Goal: Task Accomplishment & Management: Use online tool/utility

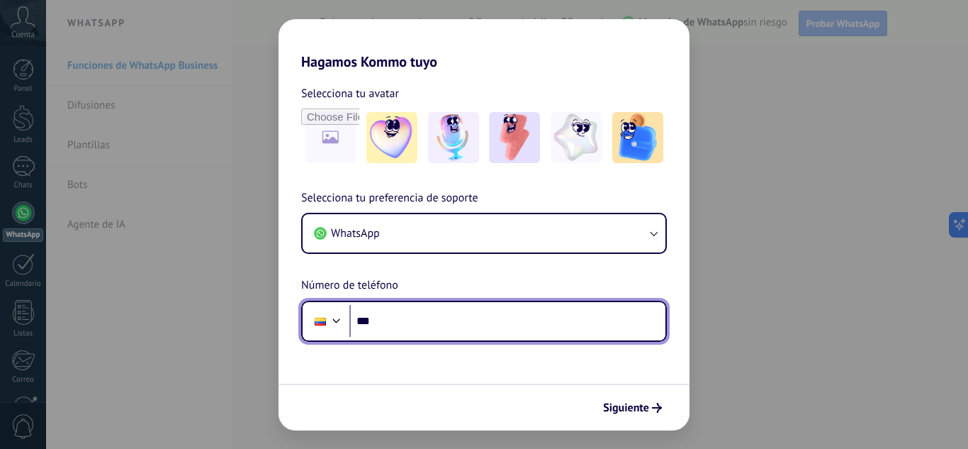
click at [425, 319] on input "***" at bounding box center [508, 321] width 316 height 33
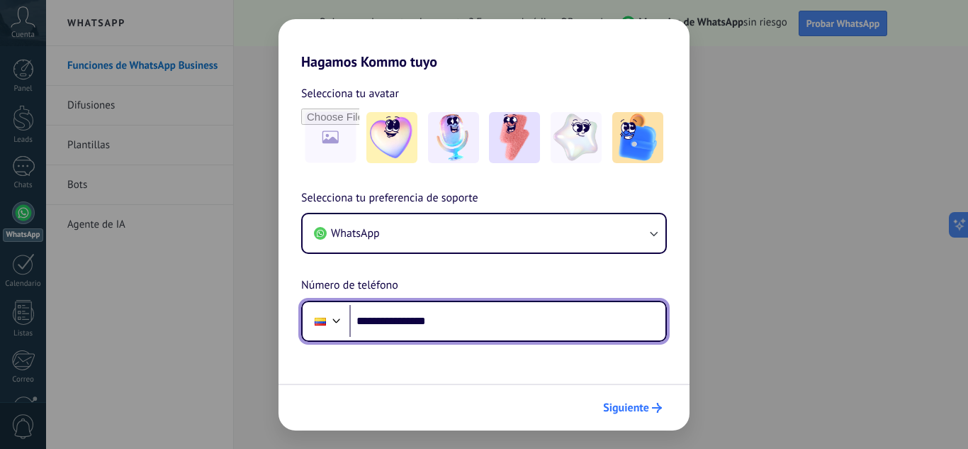
type input "**********"
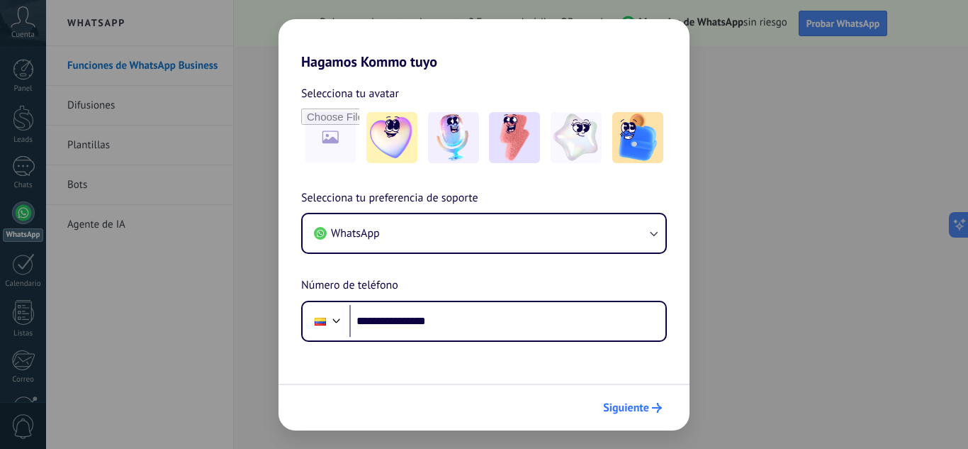
click at [655, 414] on button "Siguiente" at bounding box center [633, 408] width 72 height 24
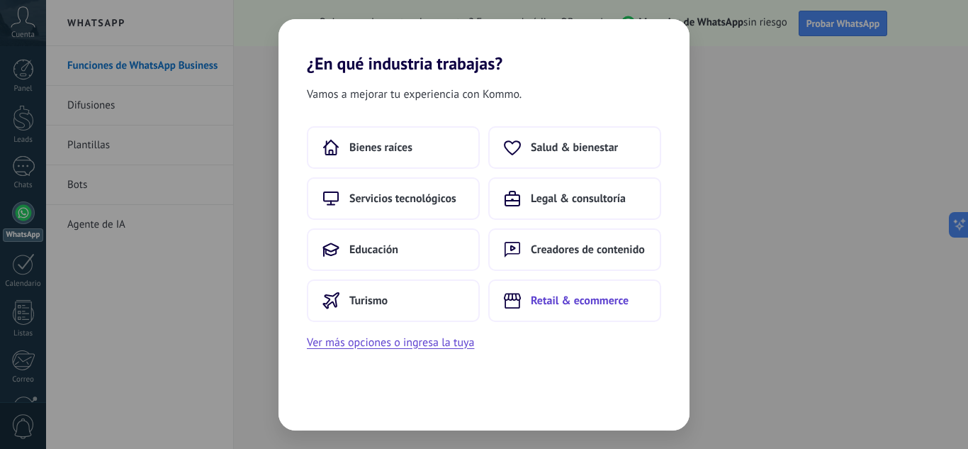
click at [593, 310] on button "Retail & ecommerce" at bounding box center [574, 300] width 173 height 43
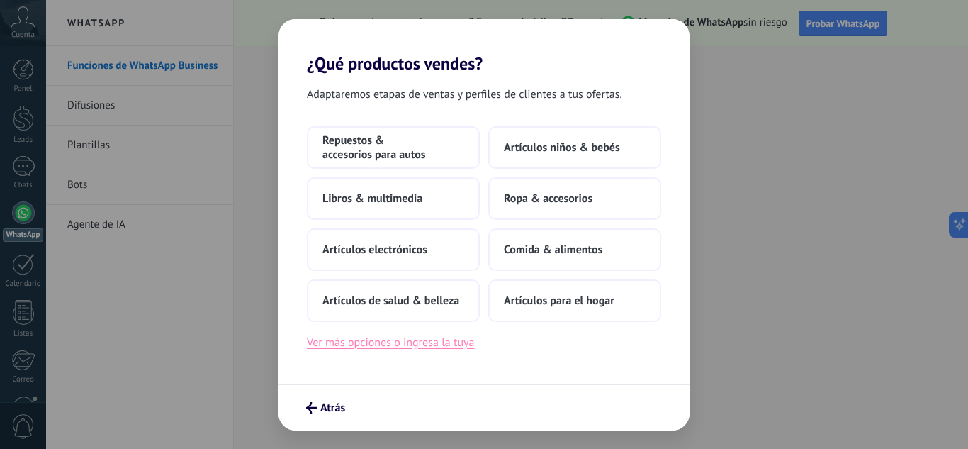
click at [471, 345] on button "Ver más opciones o ingresa la tuya" at bounding box center [390, 342] width 167 height 18
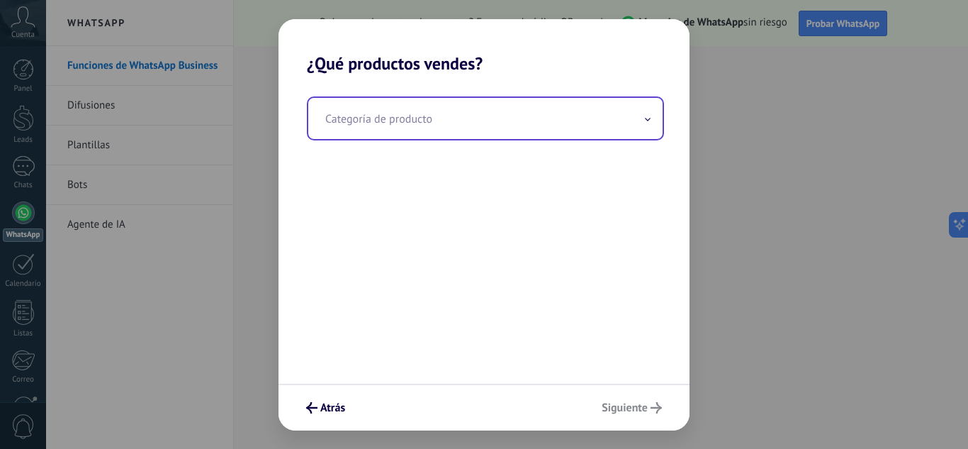
click at [569, 124] on input "text" at bounding box center [485, 118] width 354 height 41
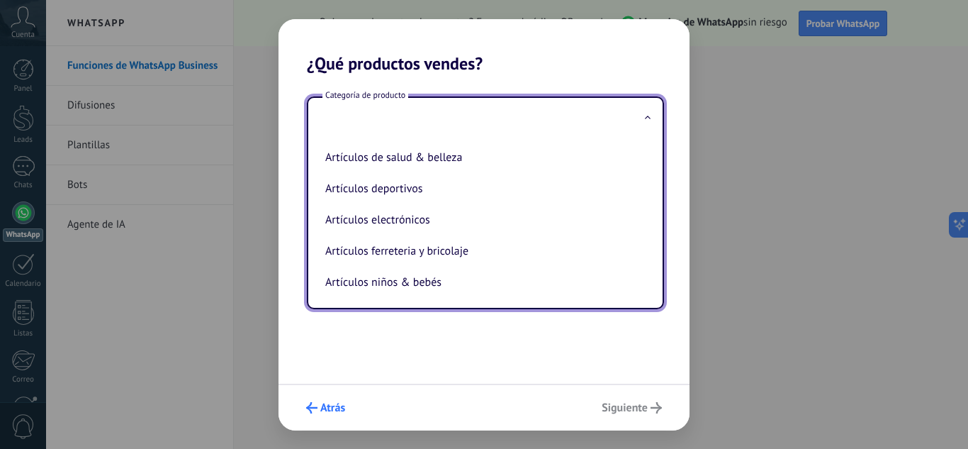
click at [330, 403] on span "Atrás" at bounding box center [332, 408] width 25 height 10
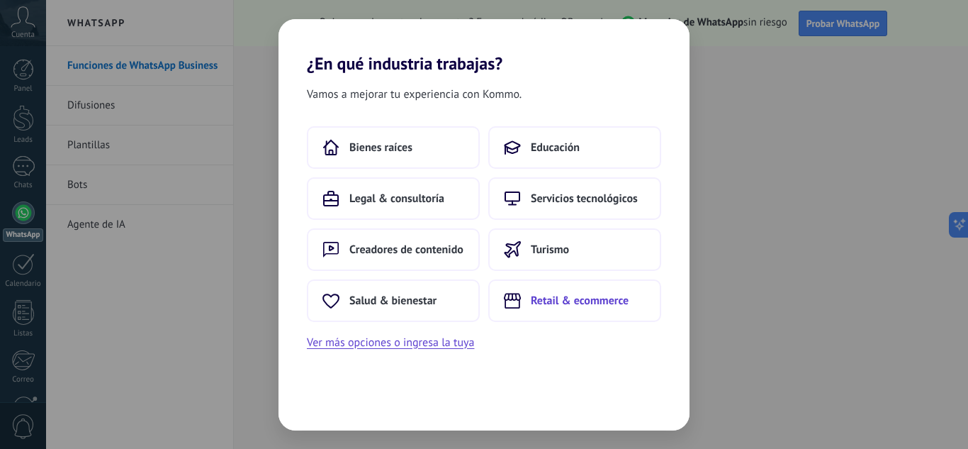
click at [564, 298] on span "Retail & ecommerce" at bounding box center [580, 301] width 98 height 14
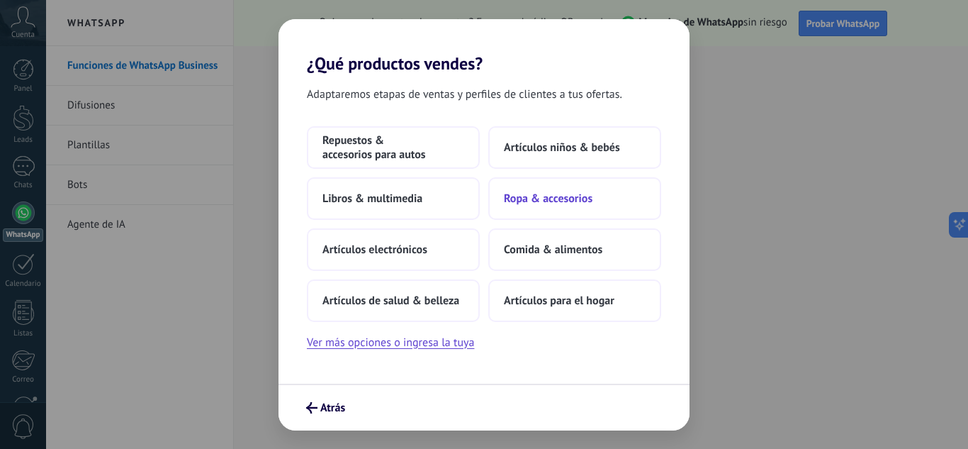
click at [529, 203] on span "Ropa & accesorios" at bounding box center [548, 198] width 89 height 14
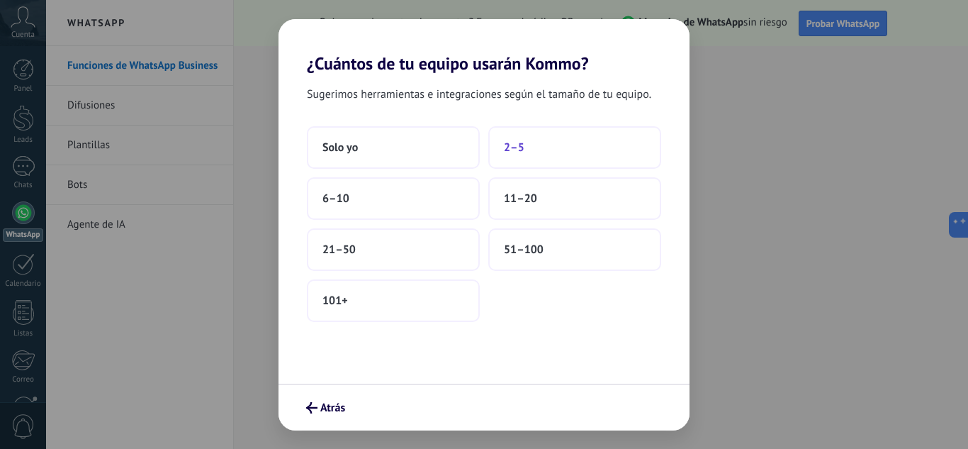
click at [506, 147] on span "2–5" at bounding box center [514, 147] width 21 height 14
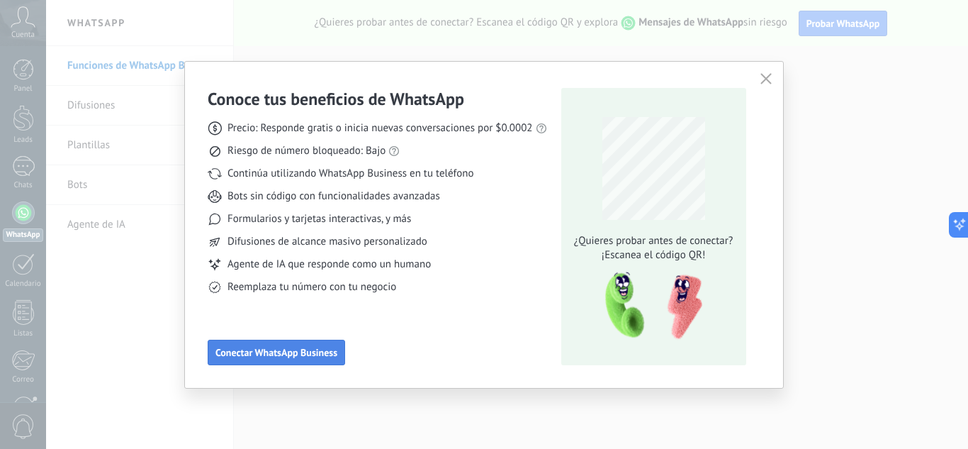
click at [322, 341] on button "Conectar WhatsApp Business" at bounding box center [277, 353] width 138 height 26
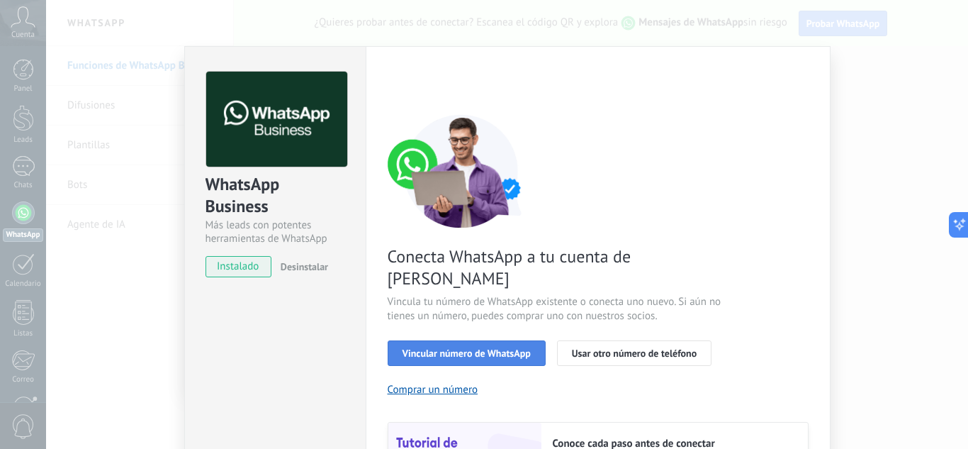
click at [442, 348] on span "Vincular número de WhatsApp" at bounding box center [467, 353] width 128 height 10
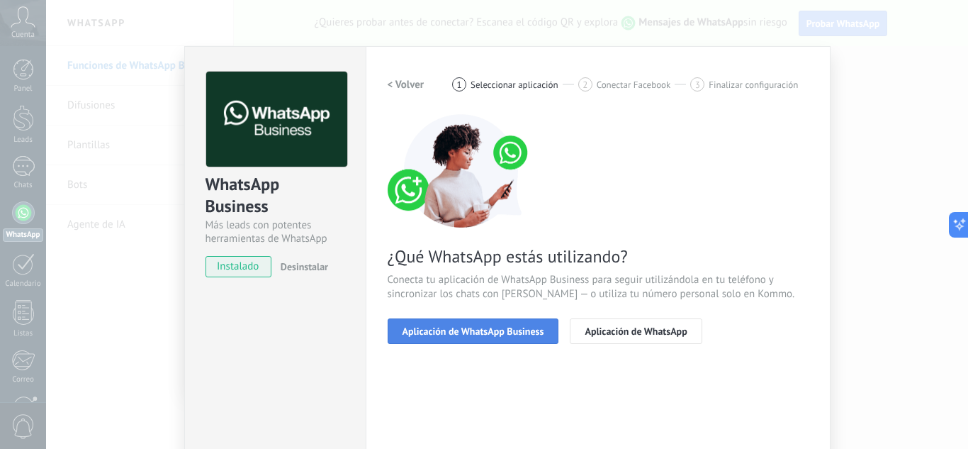
click at [471, 335] on span "Aplicación de WhatsApp Business" at bounding box center [474, 331] width 142 height 10
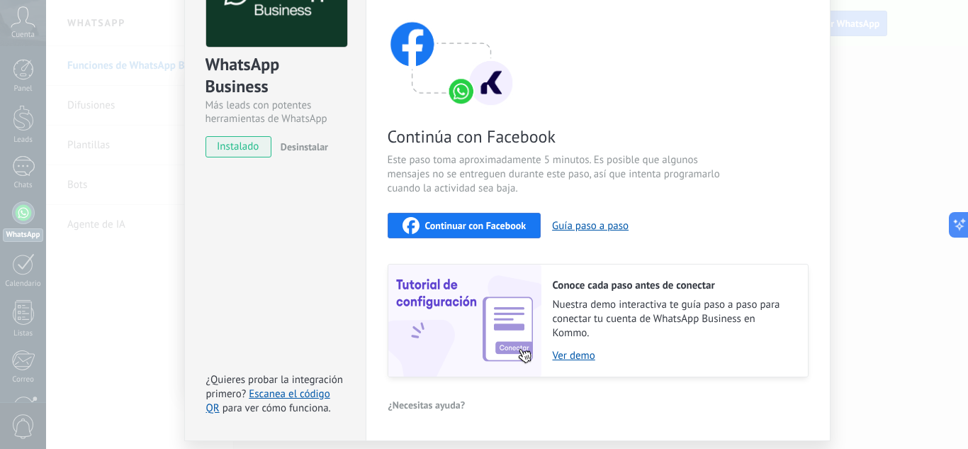
scroll to position [110, 0]
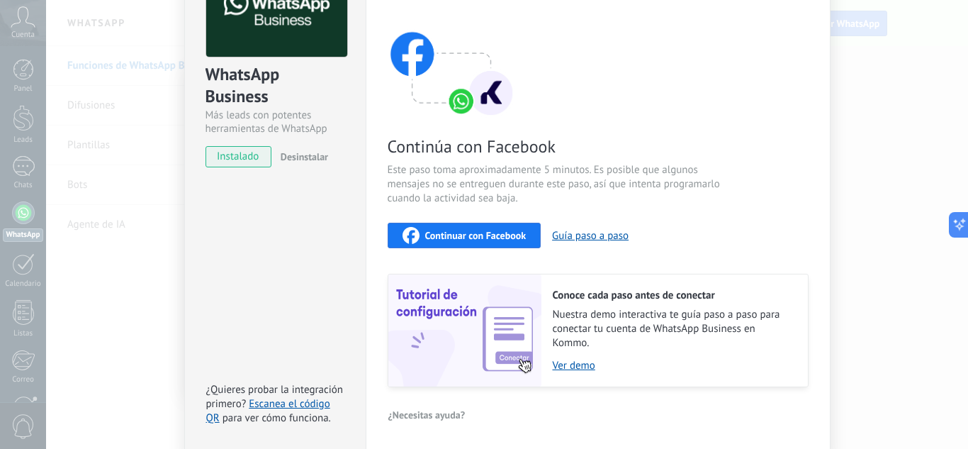
click at [474, 242] on div "Continuar con Facebook" at bounding box center [465, 235] width 124 height 17
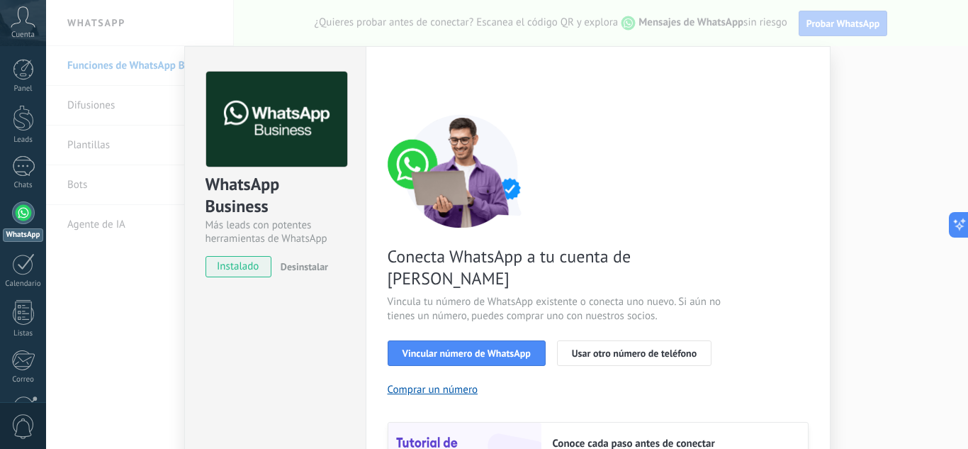
click at [403, 348] on span "Vincular número de WhatsApp" at bounding box center [467, 353] width 128 height 10
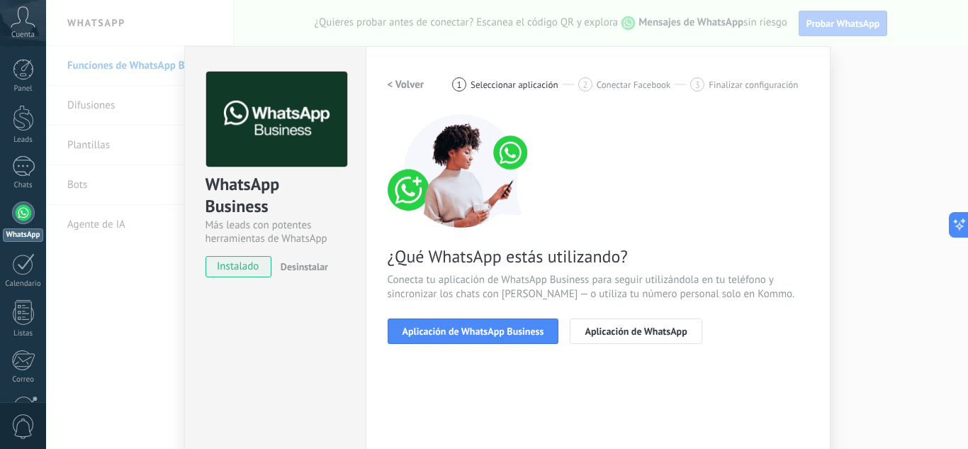
click at [403, 333] on span "Aplicación de WhatsApp Business" at bounding box center [474, 331] width 142 height 10
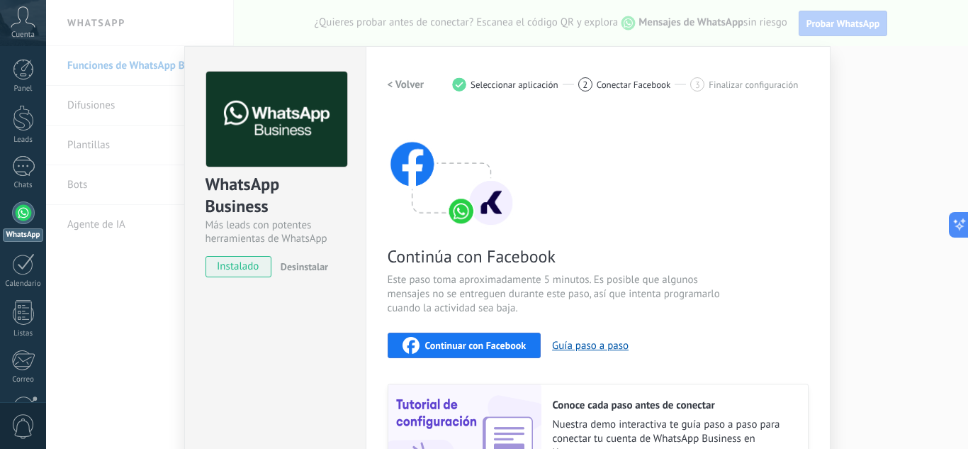
click at [491, 340] on span "Continuar con Facebook" at bounding box center [475, 345] width 101 height 10
